Goal: Transaction & Acquisition: Book appointment/travel/reservation

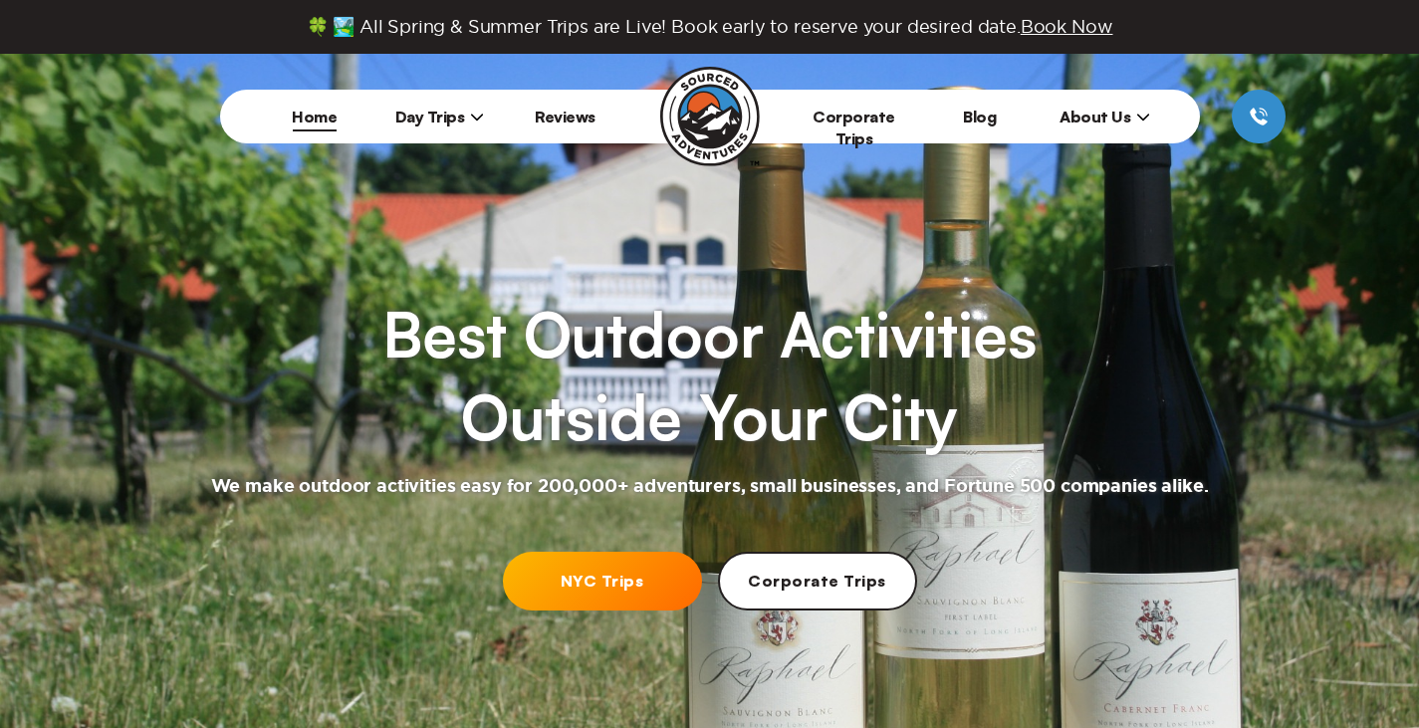
drag, startPoint x: 0, startPoint y: 0, endPoint x: 584, endPoint y: 586, distance: 827.8
click at [584, 586] on link "NYC Trips" at bounding box center [602, 580] width 199 height 59
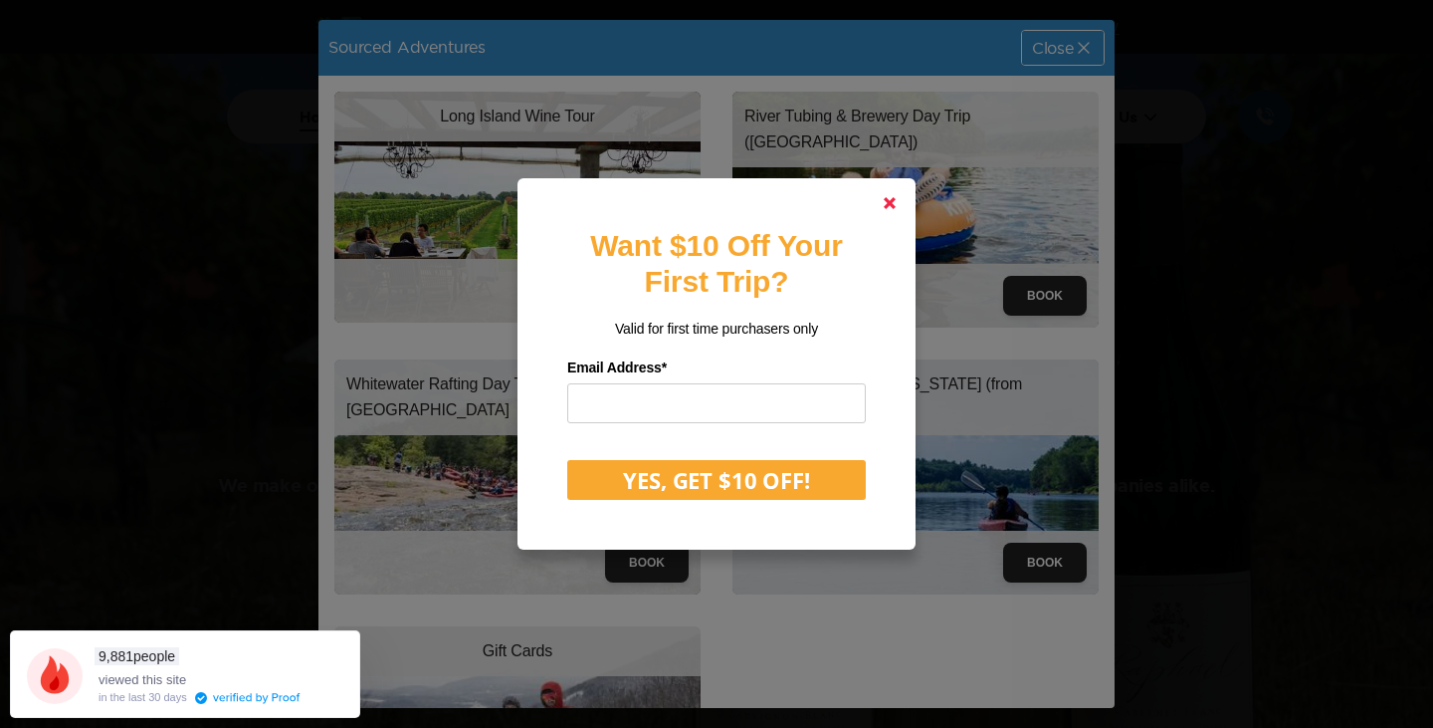
click at [899, 202] on link at bounding box center [890, 203] width 48 height 48
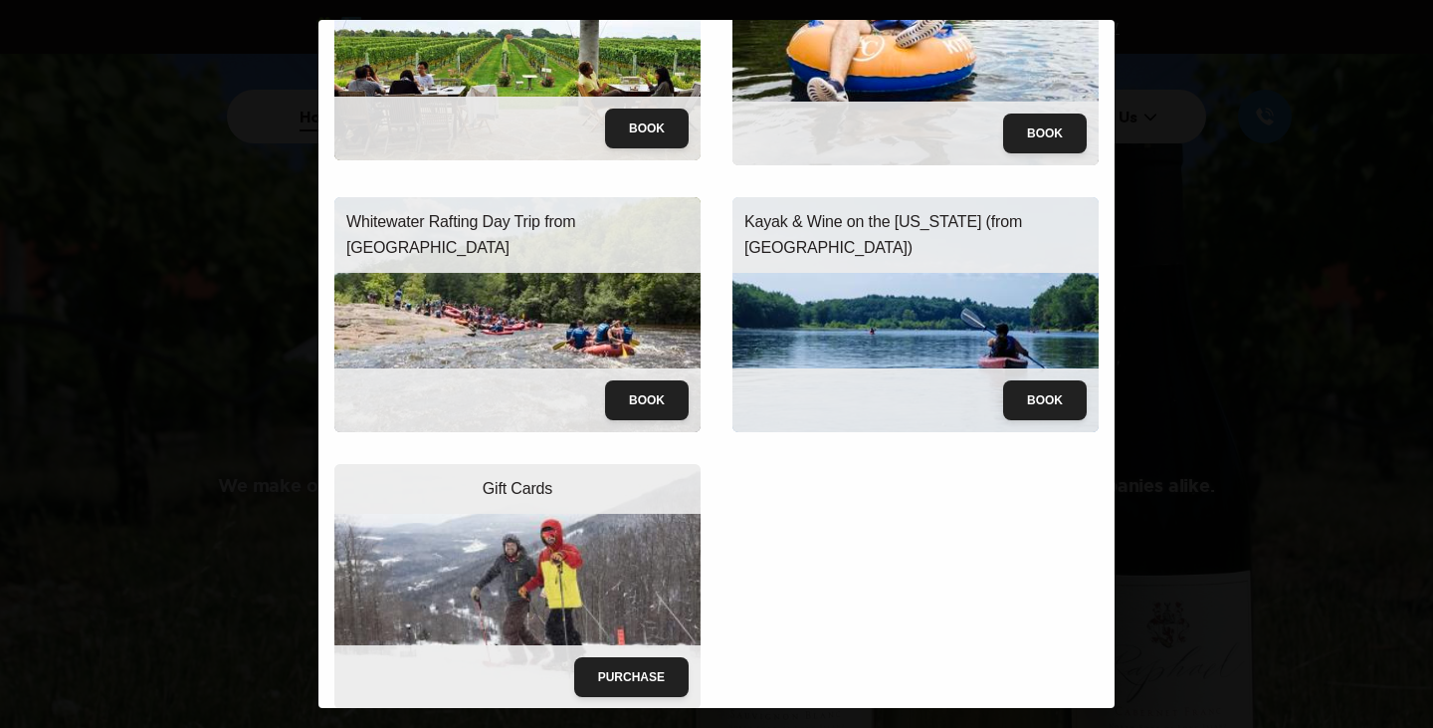
scroll to position [163, 0]
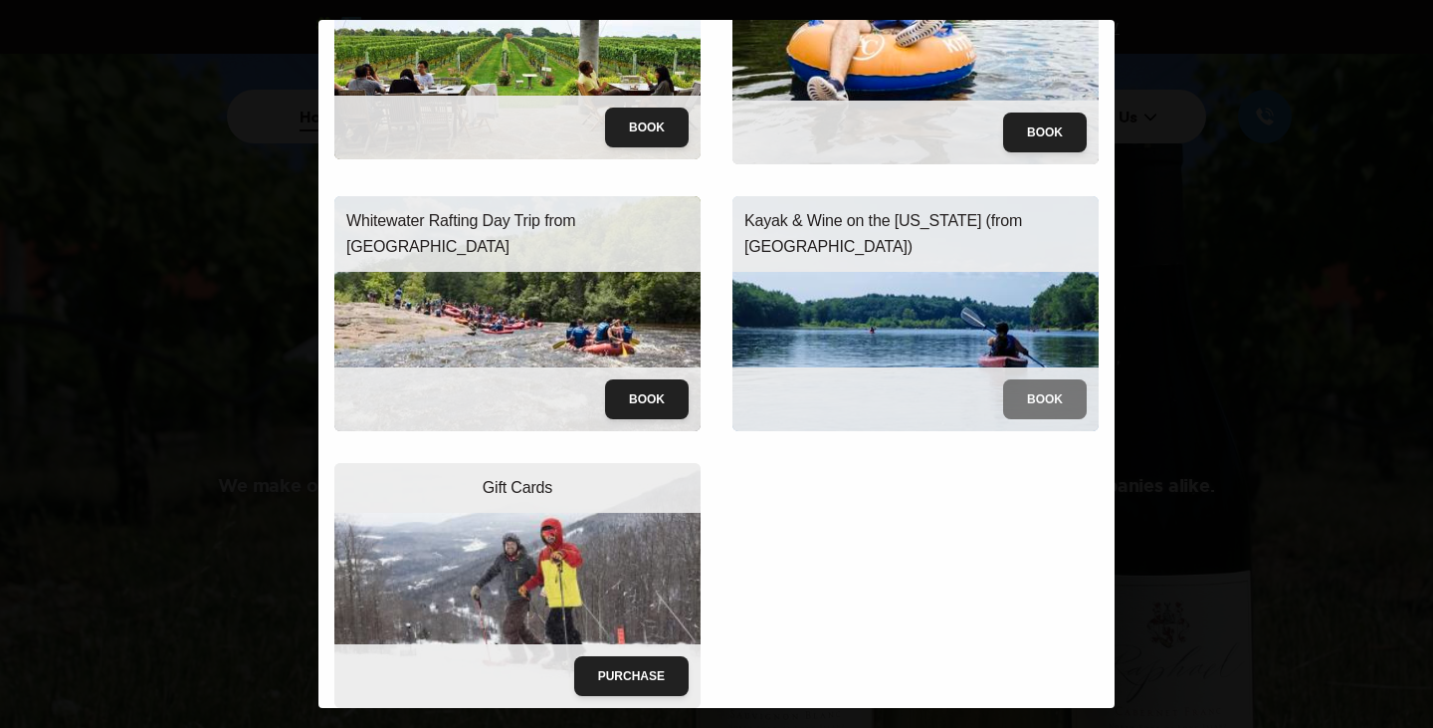
click at [1007, 387] on button "Book" at bounding box center [1045, 399] width 84 height 40
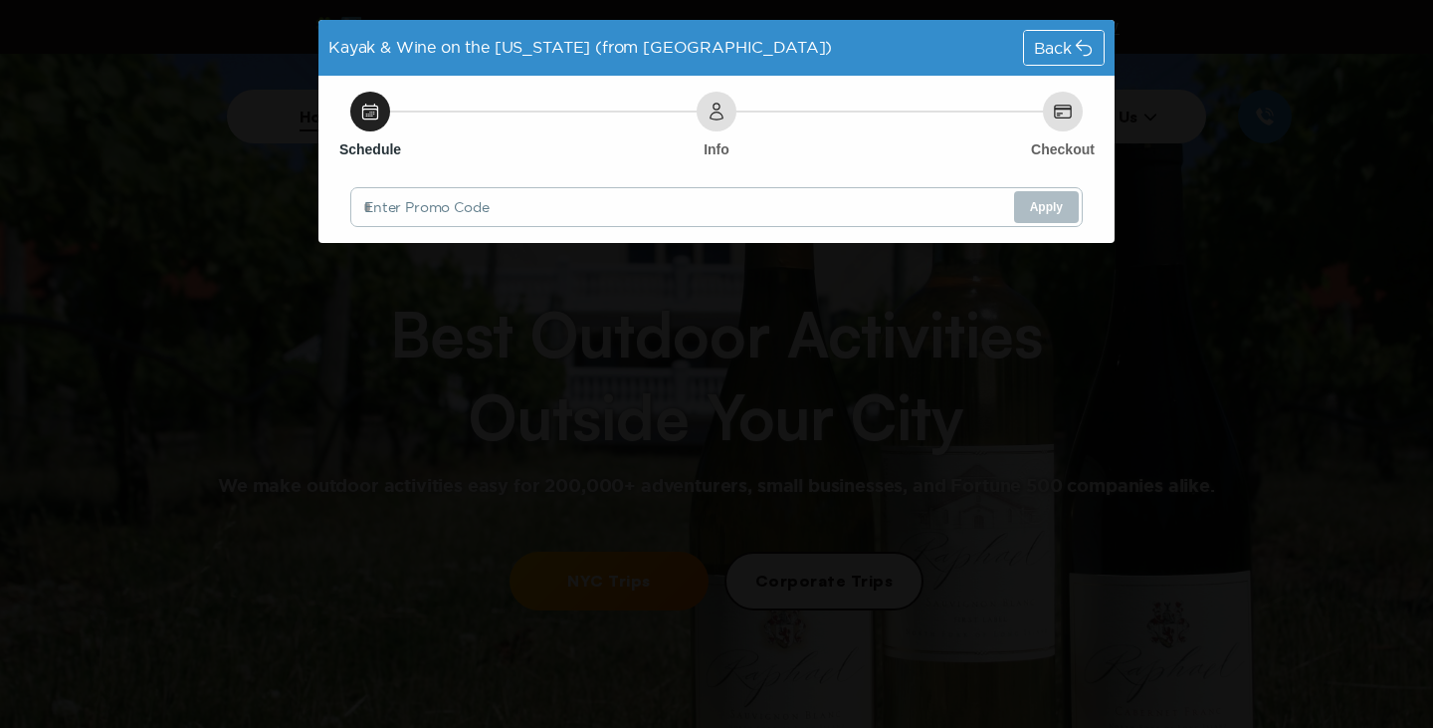
scroll to position [0, 0]
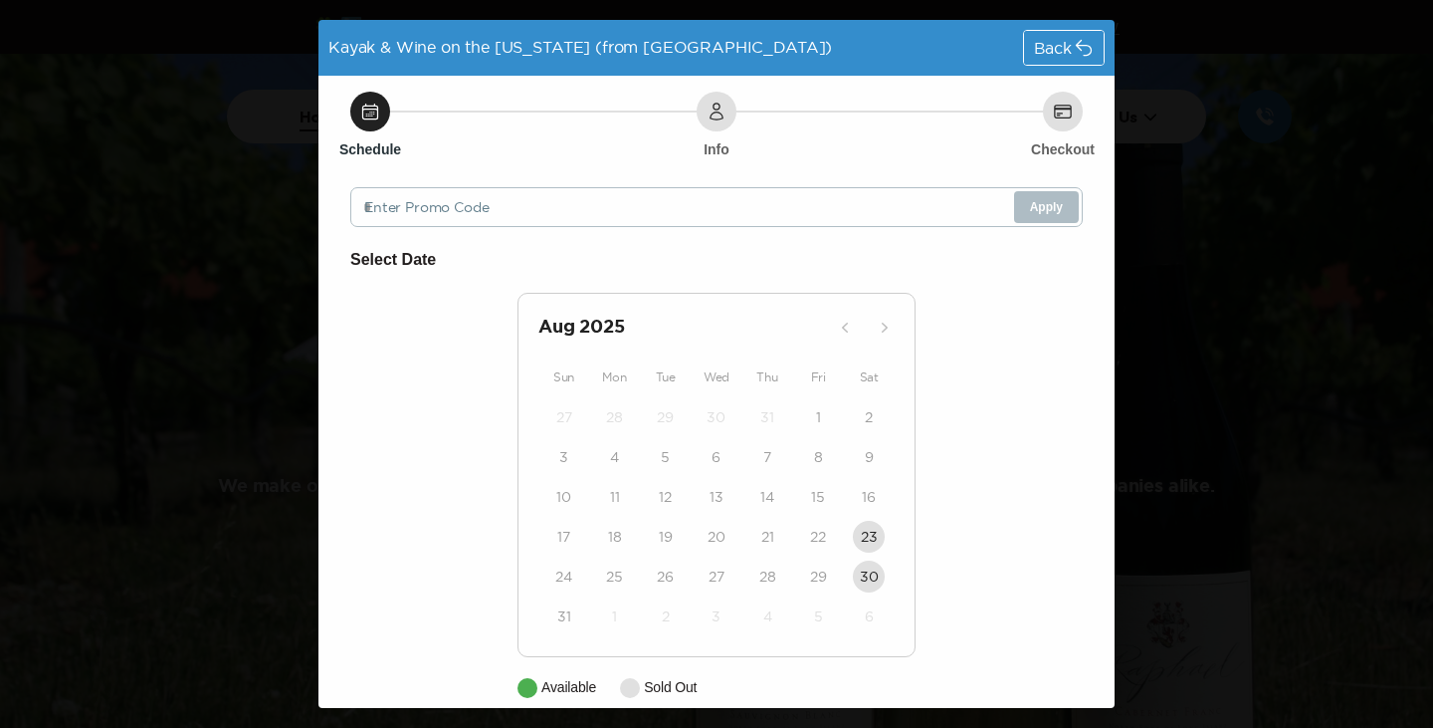
click at [839, 359] on div "[DATE] Sun Mon Tue Wed Thu Fri Sat 27 28 29 30 31 1 2 3 4 5 6 7 8 9 10 11 12 13…" at bounding box center [717, 475] width 398 height 364
click at [1077, 45] on icon at bounding box center [1084, 48] width 15 height 15
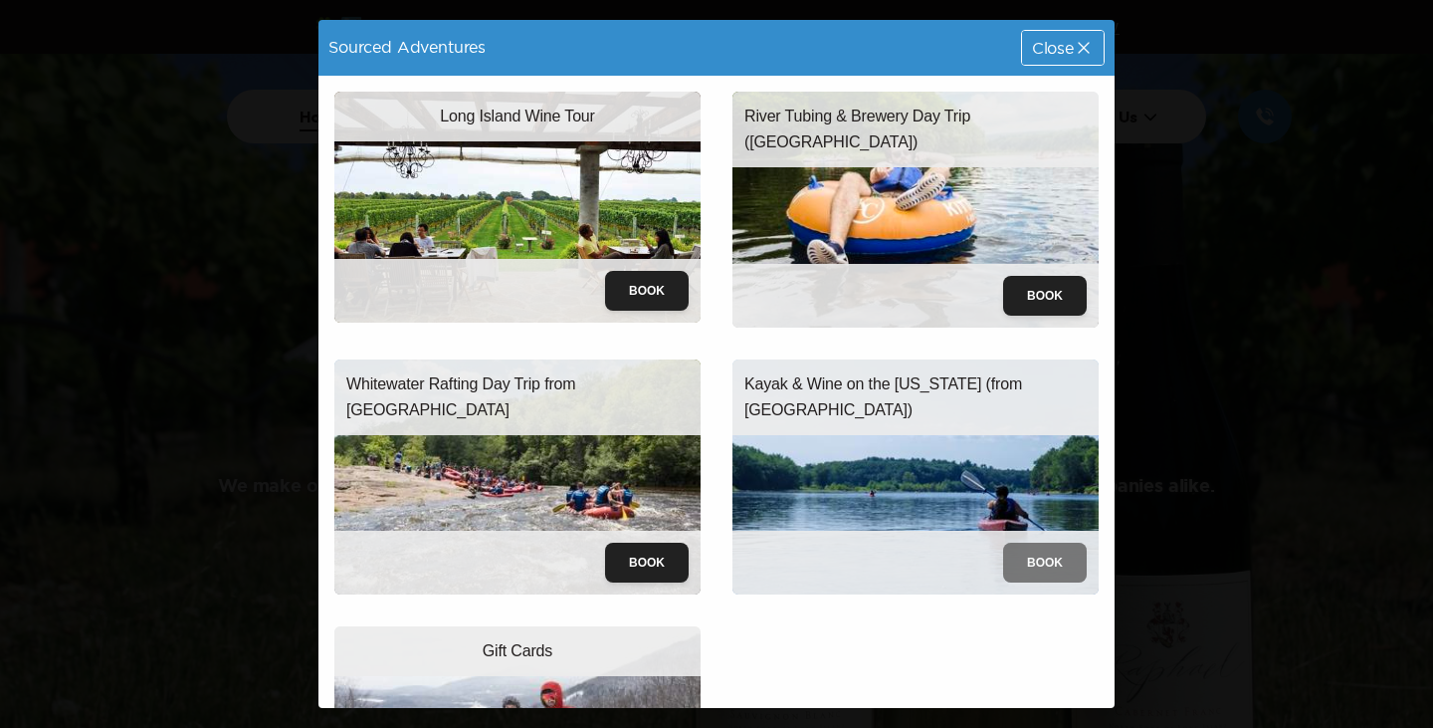
click at [1013, 549] on button "Book" at bounding box center [1045, 563] width 84 height 40
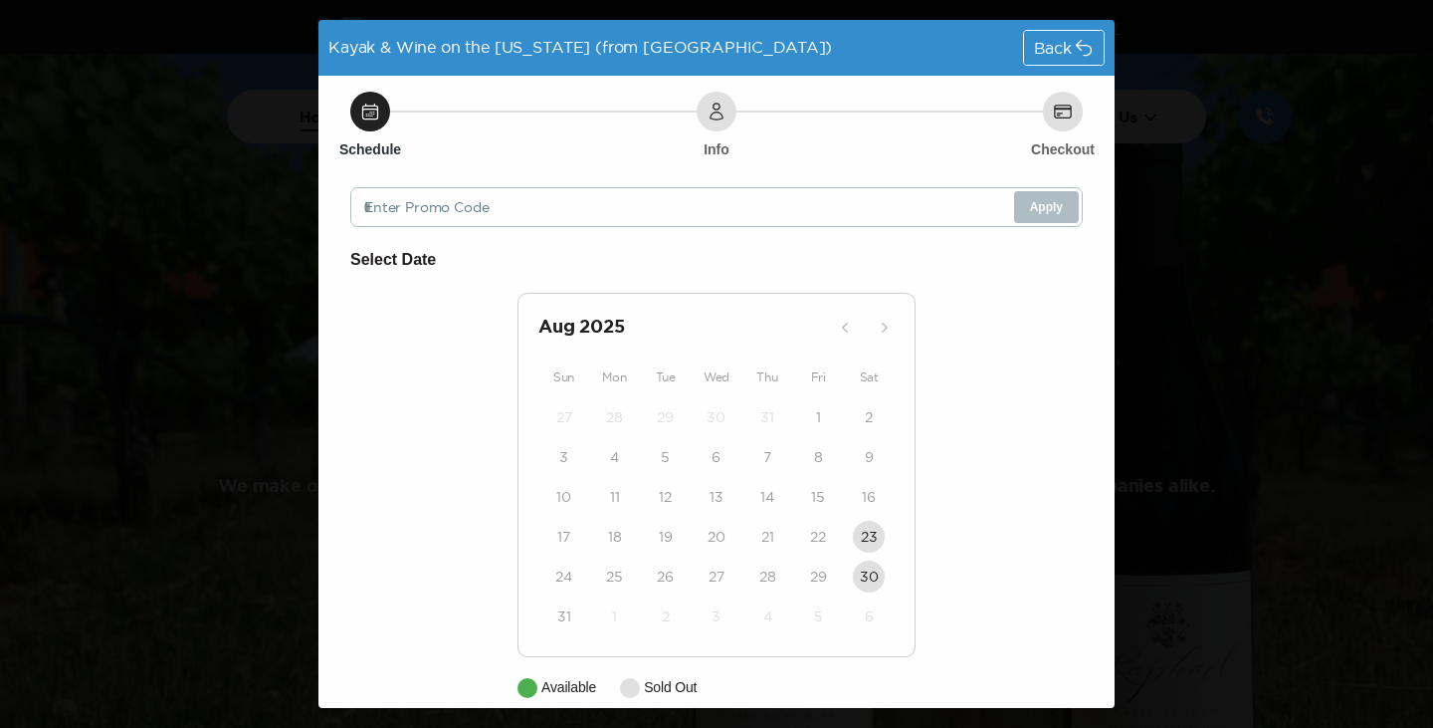
click at [1062, 37] on div "Back" at bounding box center [1064, 48] width 80 height 34
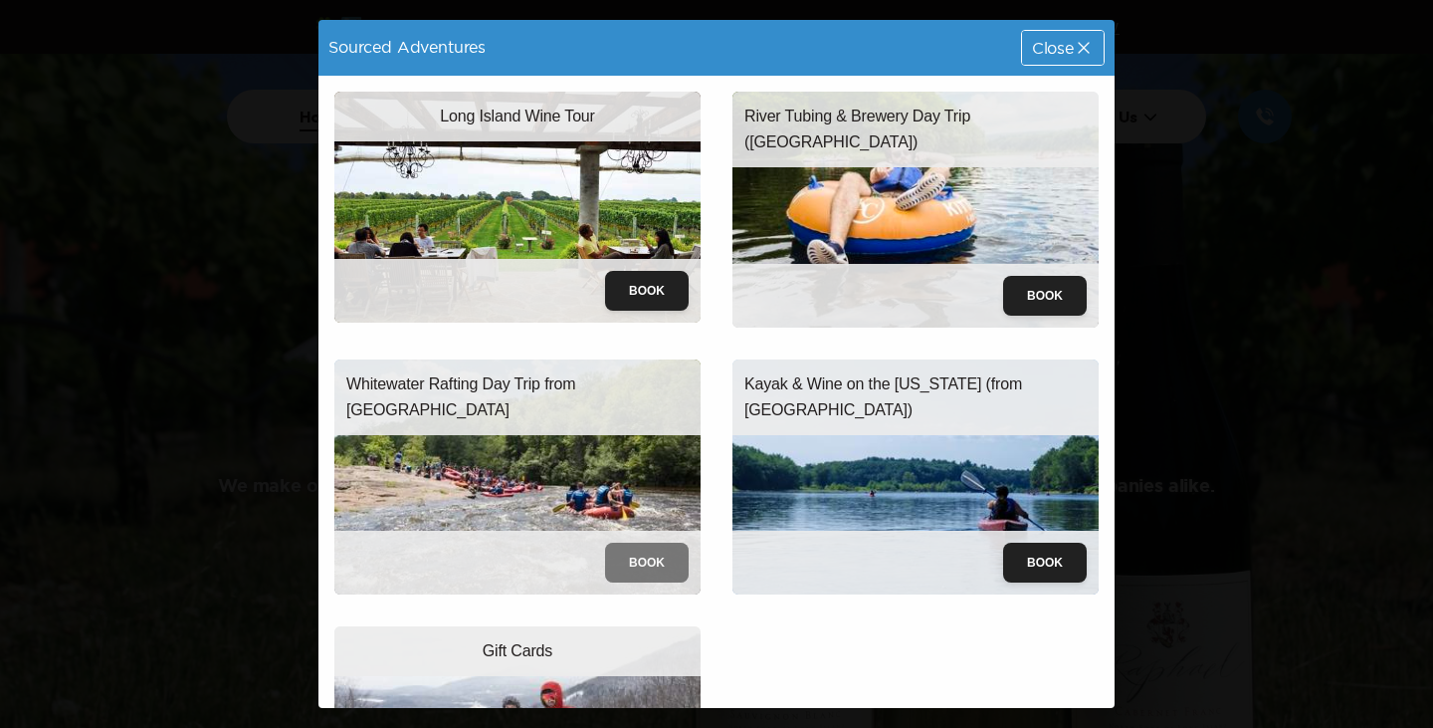
click at [649, 551] on button "Book" at bounding box center [647, 563] width 84 height 40
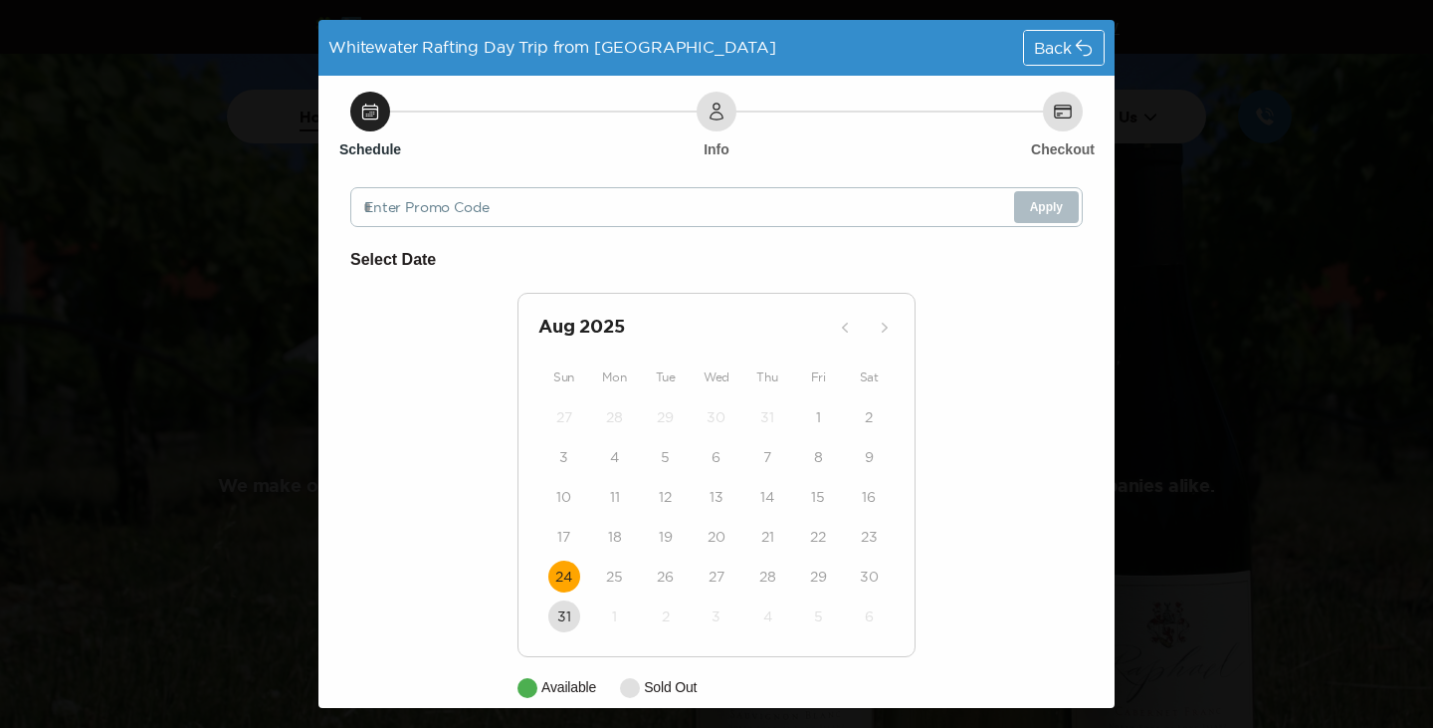
click at [556, 577] on time "24" at bounding box center [563, 576] width 17 height 20
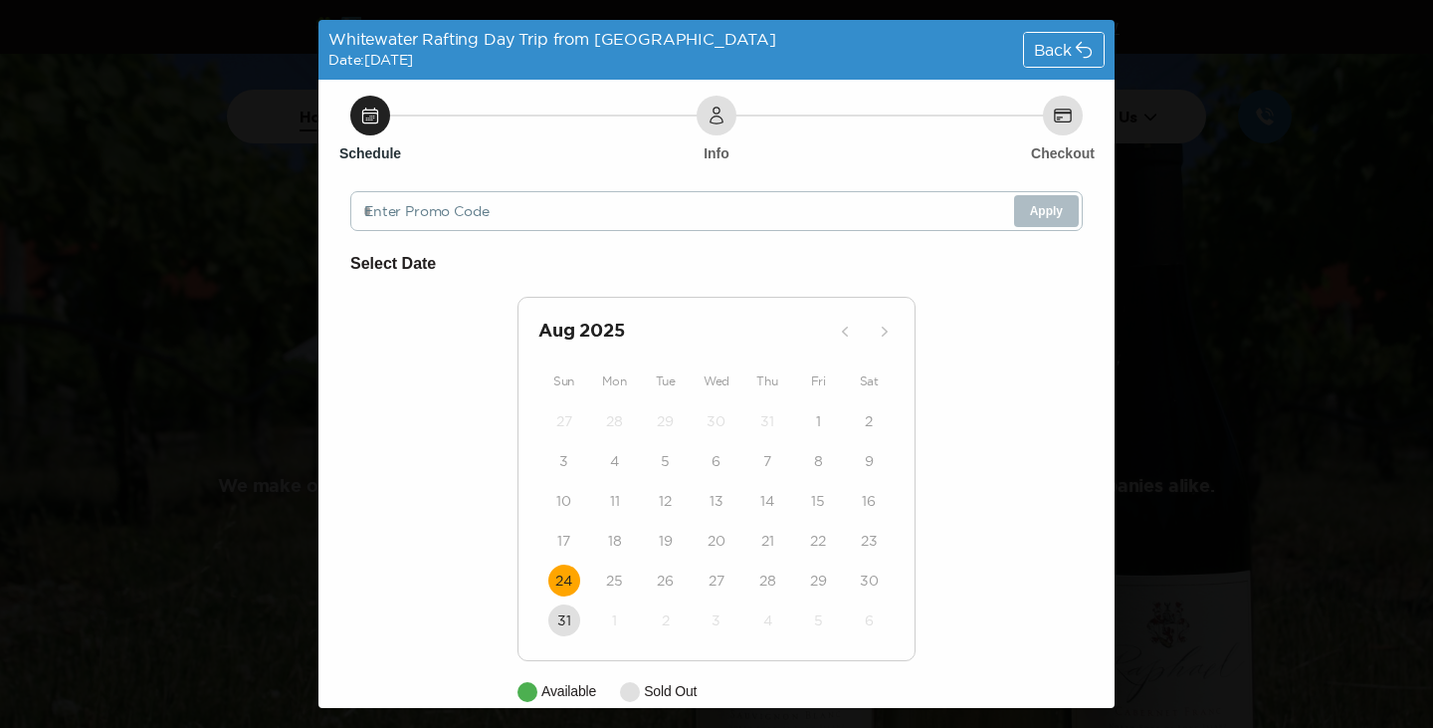
click at [1046, 48] on span "Back" at bounding box center [1053, 50] width 38 height 16
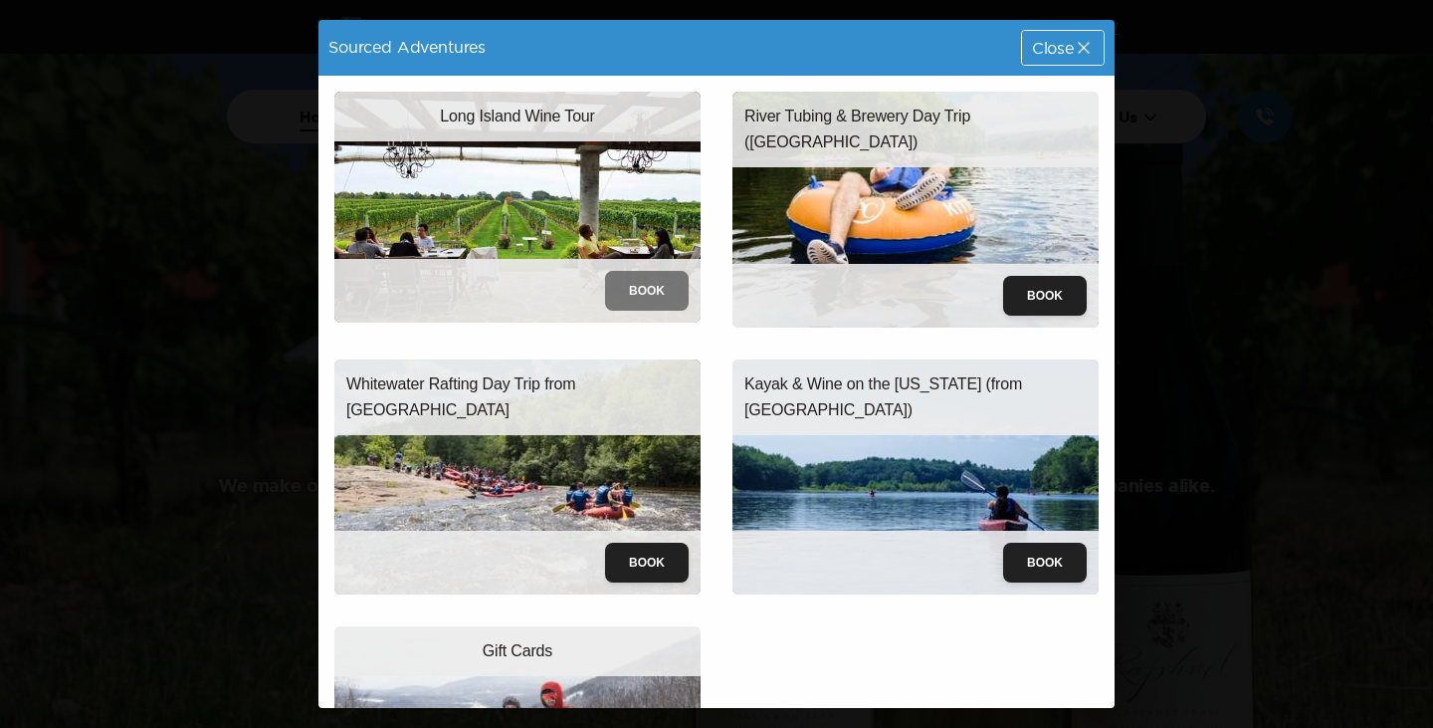
click at [645, 295] on button "Book" at bounding box center [647, 291] width 84 height 40
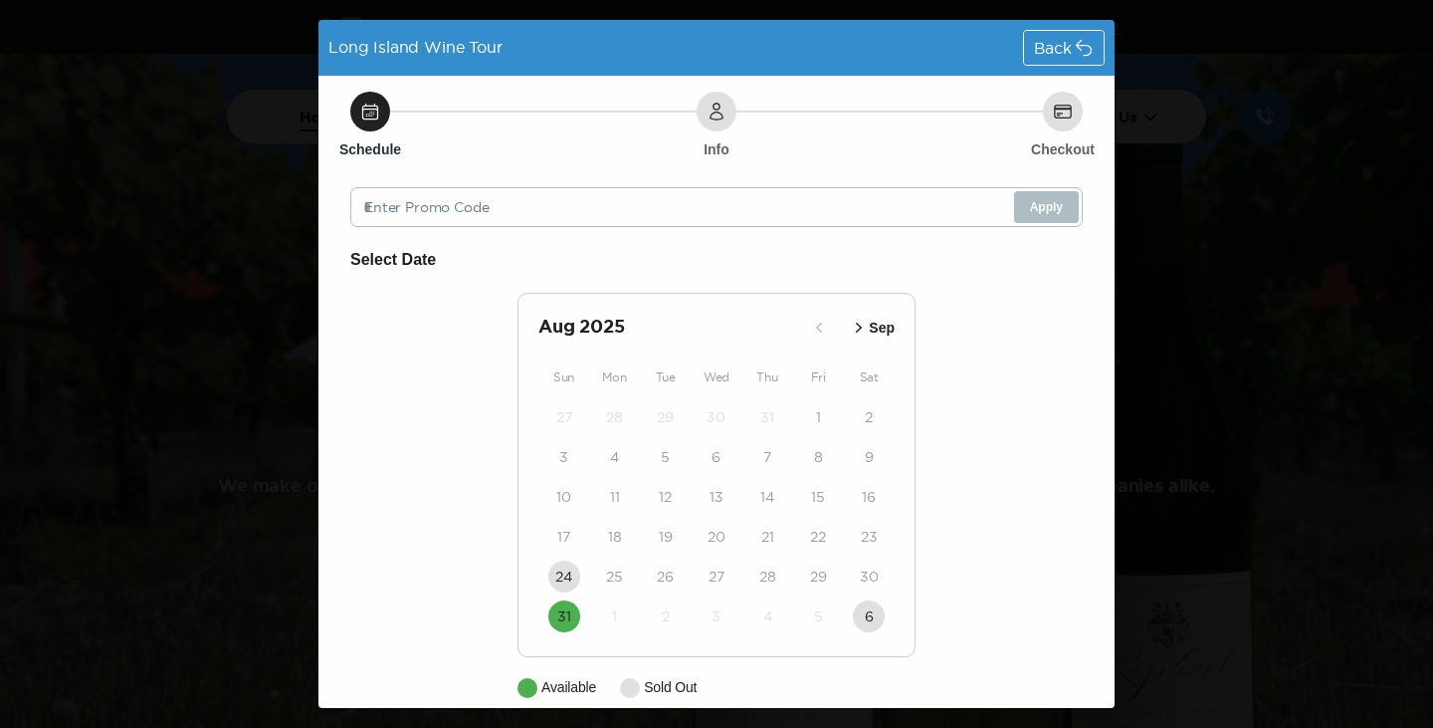
click at [1045, 60] on div "Back" at bounding box center [1064, 48] width 80 height 34
